Goal: Information Seeking & Learning: Check status

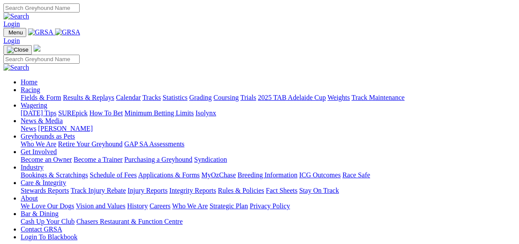
click at [102, 94] on link "Results & Replays" at bounding box center [88, 97] width 51 height 7
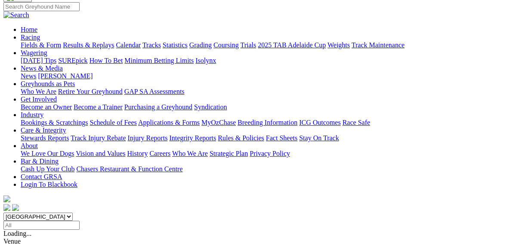
scroll to position [69, 0]
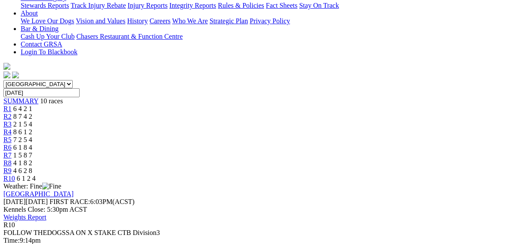
scroll to position [207, 0]
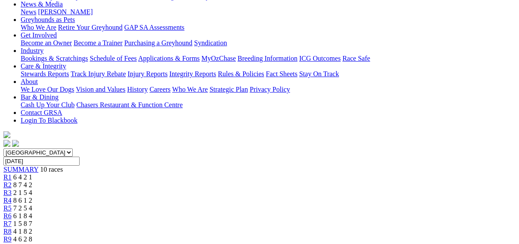
scroll to position [103, 0]
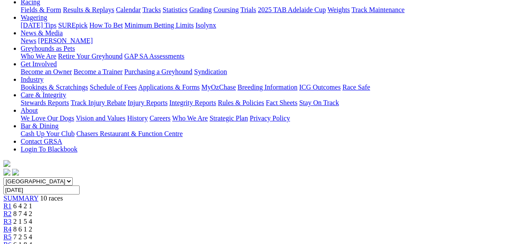
click at [12, 202] on link "R1" at bounding box center [7, 205] width 8 height 7
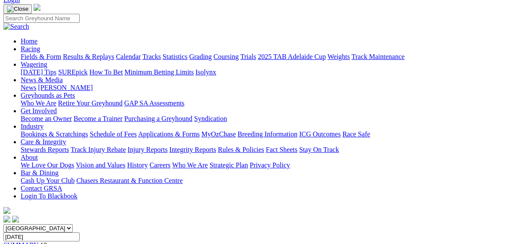
scroll to position [34, 0]
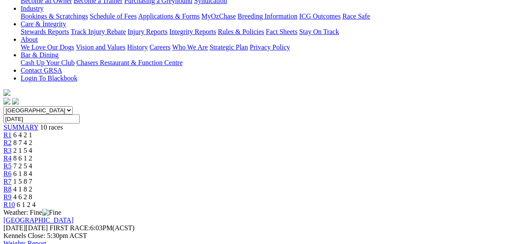
scroll to position [252, 0]
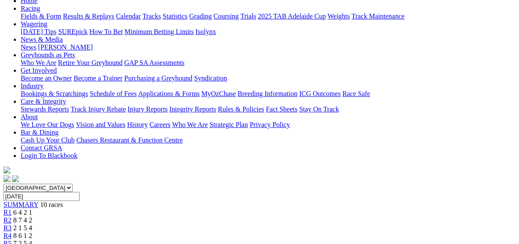
scroll to position [69, 0]
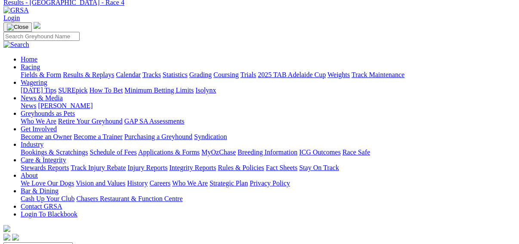
scroll to position [34, 0]
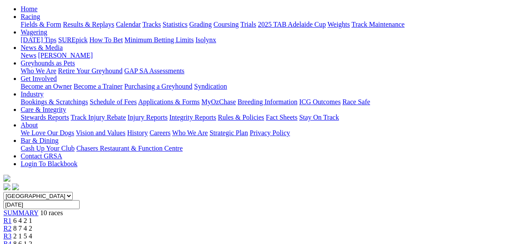
scroll to position [69, 0]
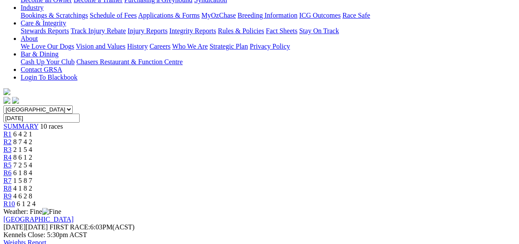
scroll to position [69, 0]
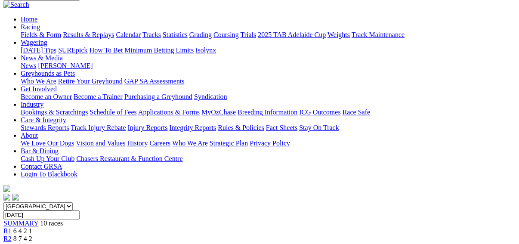
scroll to position [69, 0]
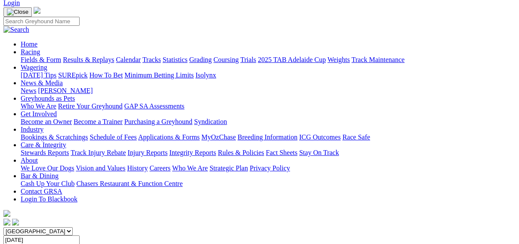
scroll to position [34, 0]
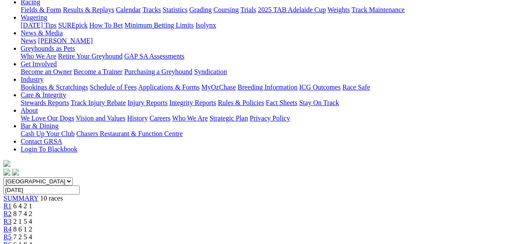
scroll to position [34, 0]
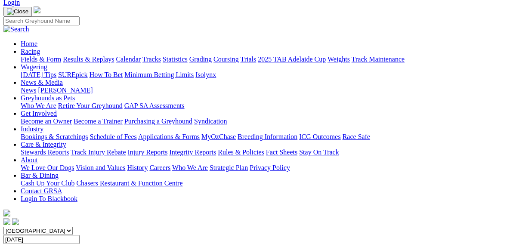
scroll to position [34, 0]
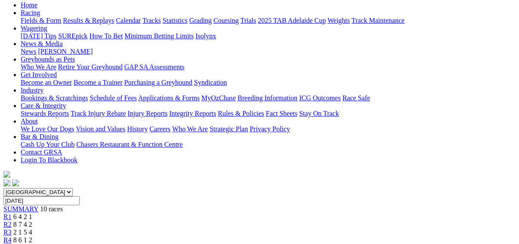
scroll to position [34, 0]
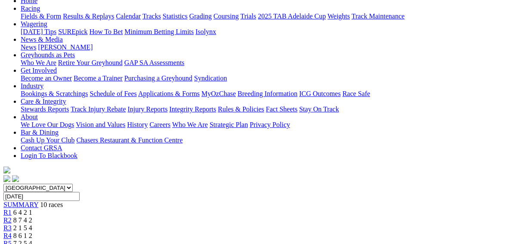
scroll to position [138, 0]
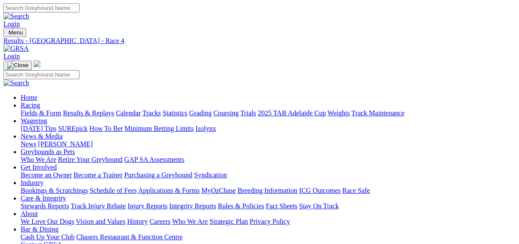
scroll to position [21, 0]
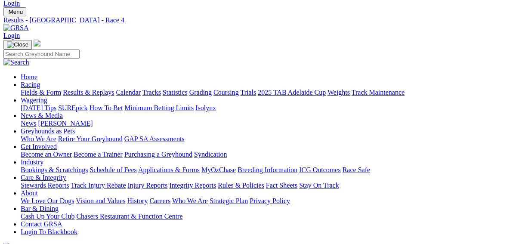
click at [26, 89] on link "Fields & Form" at bounding box center [41, 92] width 40 height 7
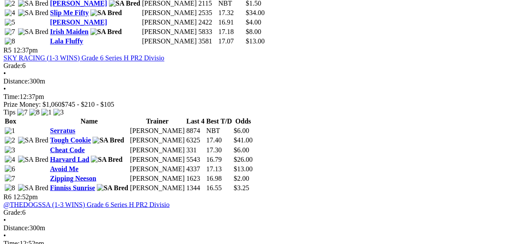
scroll to position [965, 0]
